Goal: Task Accomplishment & Management: Manage account settings

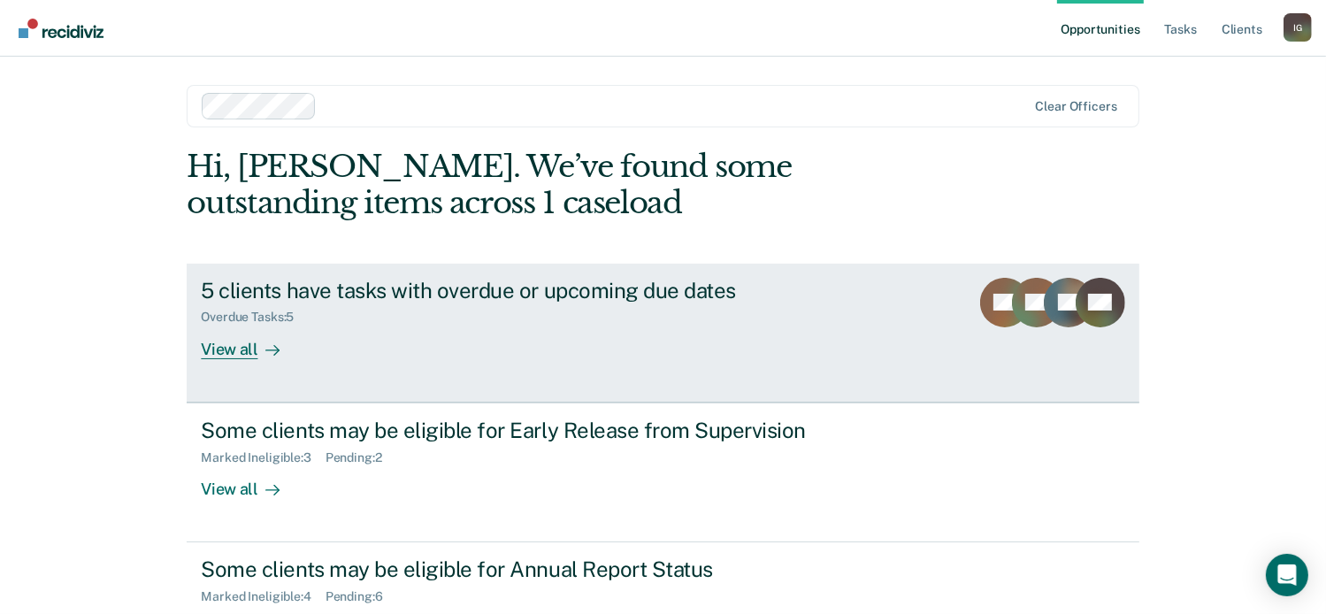
click at [665, 372] on link "5 clients have tasks with overdue or upcoming due dates Overdue Tasks : 5 View …" at bounding box center [663, 333] width 952 height 139
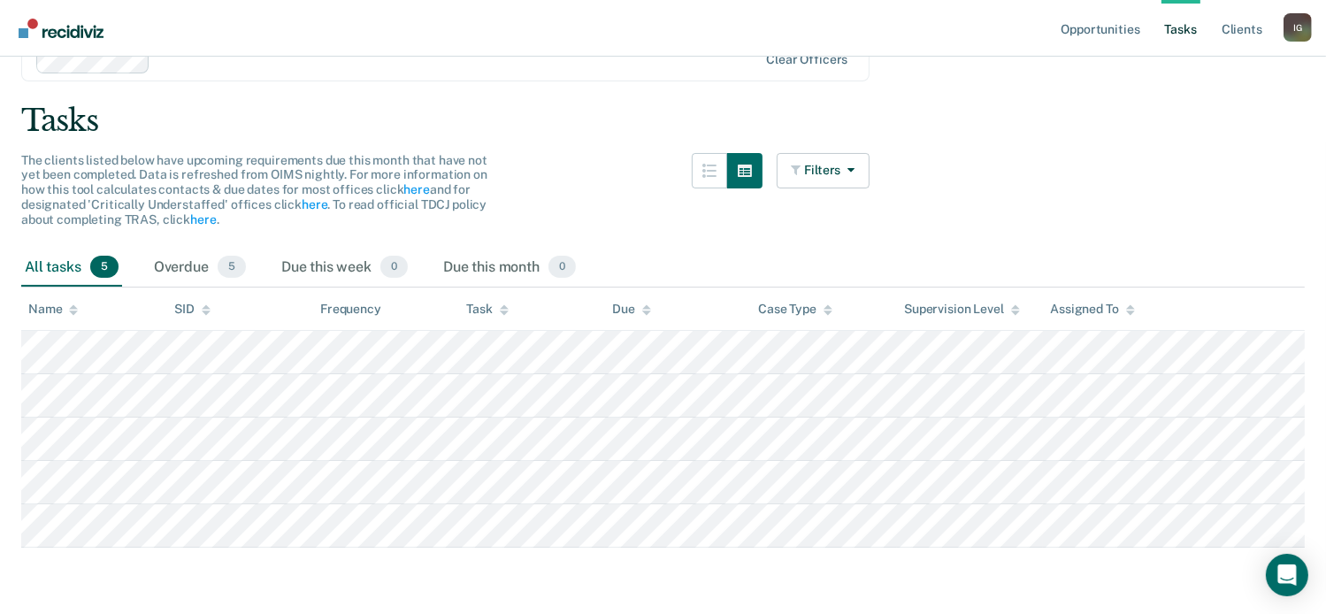
scroll to position [86, 0]
